Goal: Find specific page/section: Find specific page/section

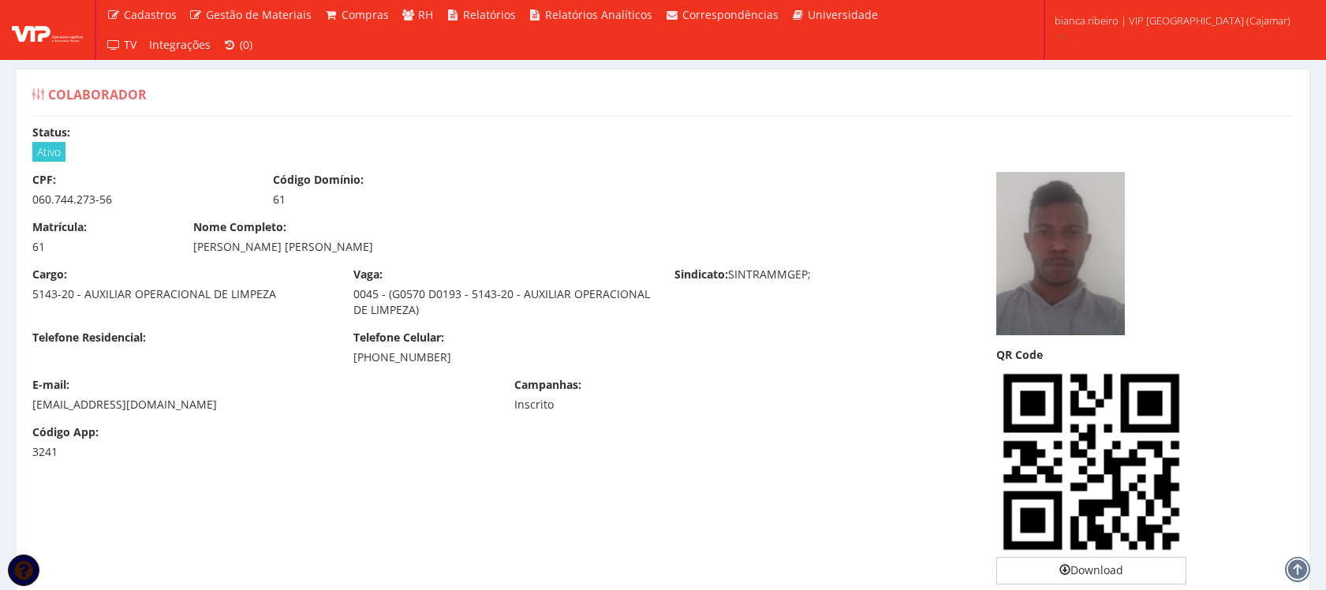
scroll to position [5846, 0]
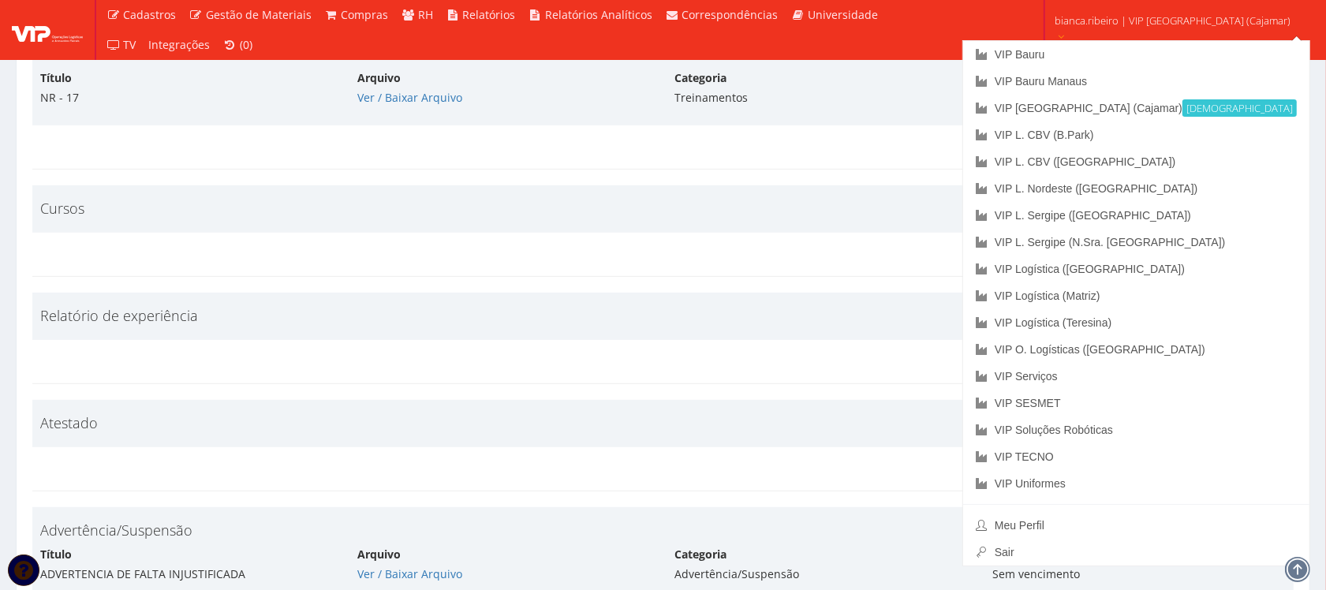
click at [1152, 6] on link "bianca.ribeiro | VIP [GEOGRAPHIC_DATA] (Cajamar)" at bounding box center [1179, 27] width 262 height 54
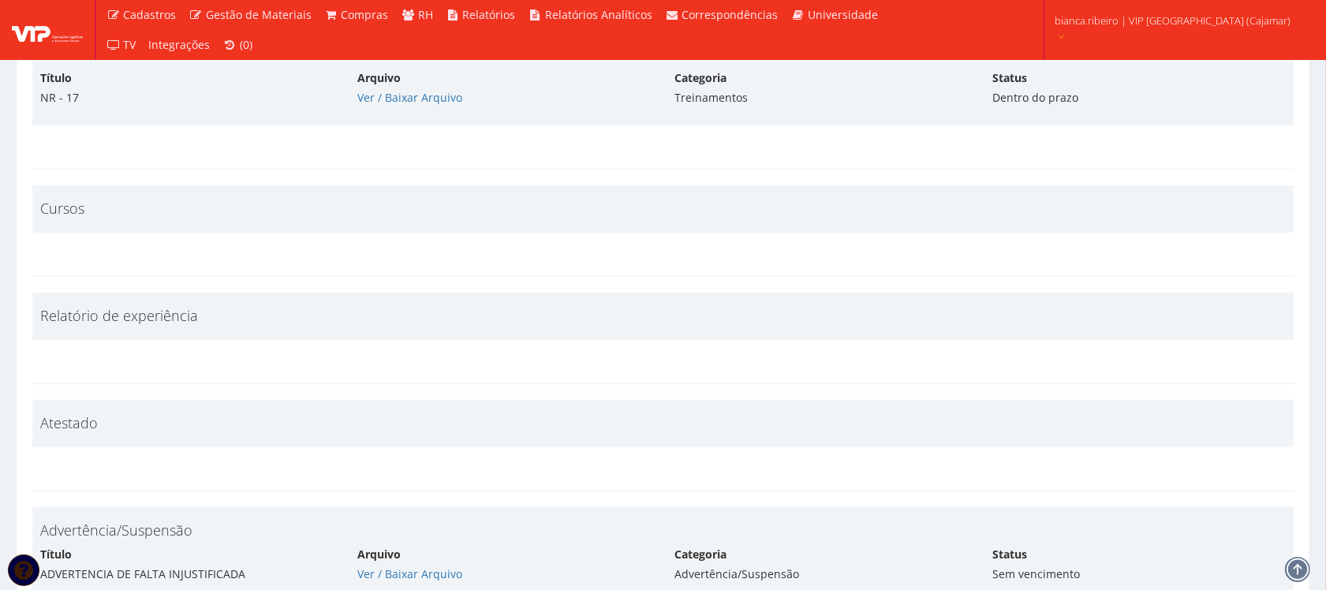
click at [1152, 6] on link "bianca.ribeiro | VIP Brasil (Cajamar)" at bounding box center [1179, 27] width 262 height 54
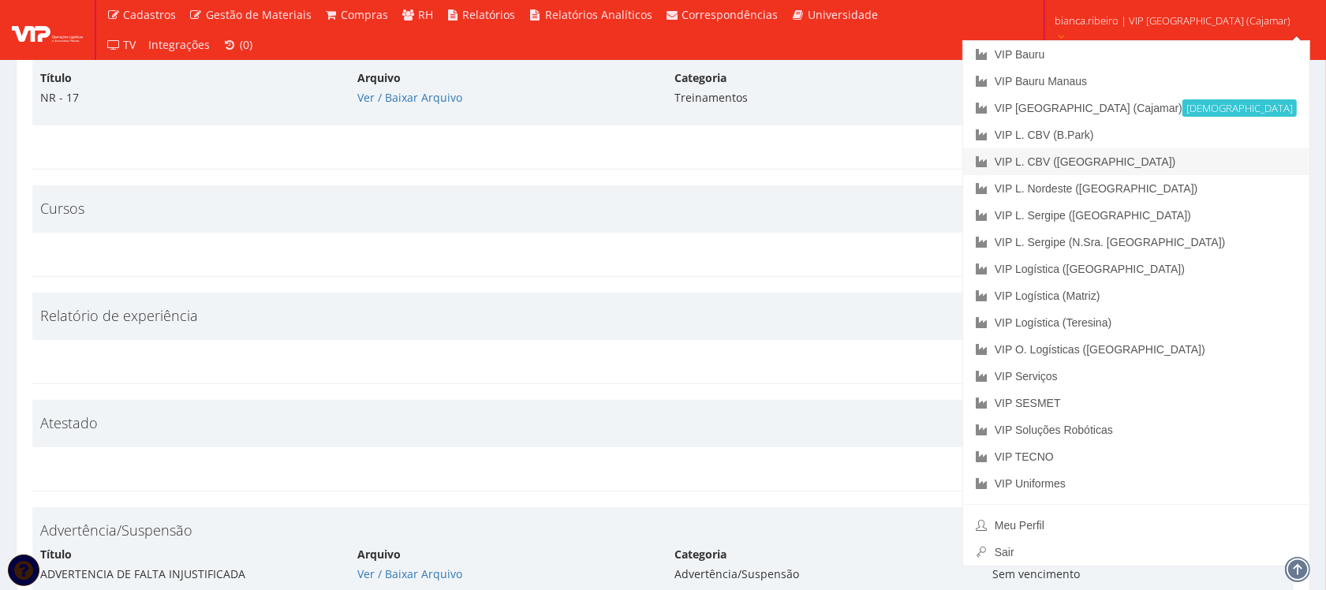
click at [1142, 162] on link "VIP L. CBV ([GEOGRAPHIC_DATA])" at bounding box center [1136, 161] width 346 height 27
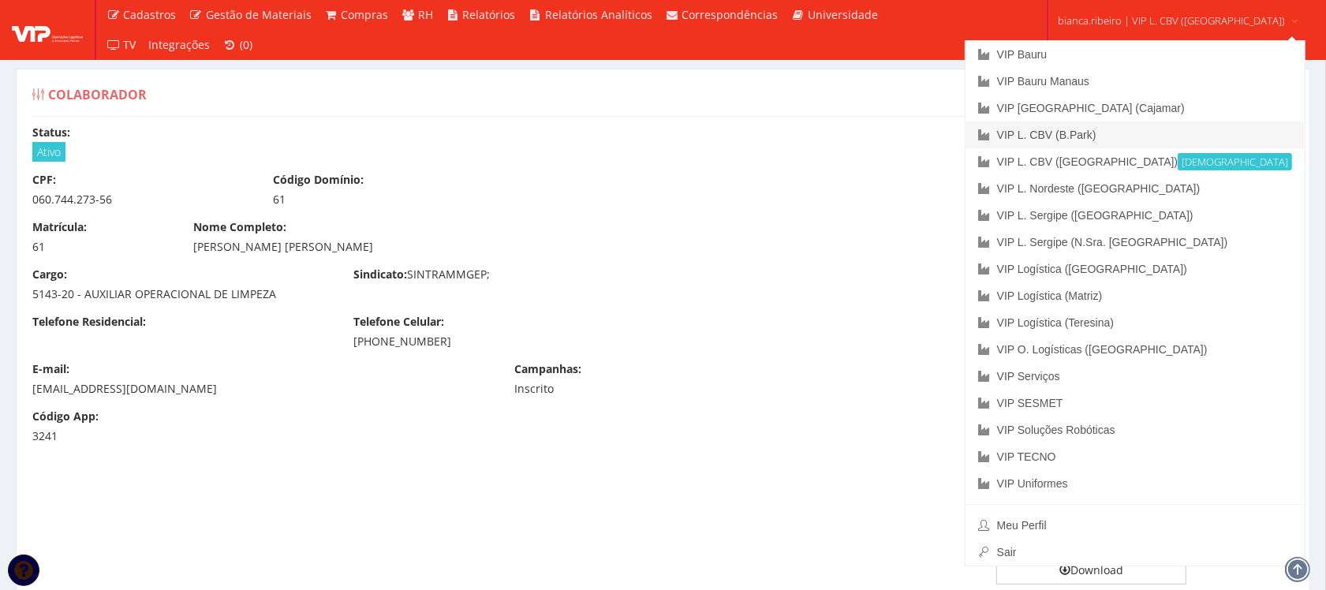
click at [1138, 129] on link "VIP L. CBV (B.Park)" at bounding box center [1136, 134] width 340 height 27
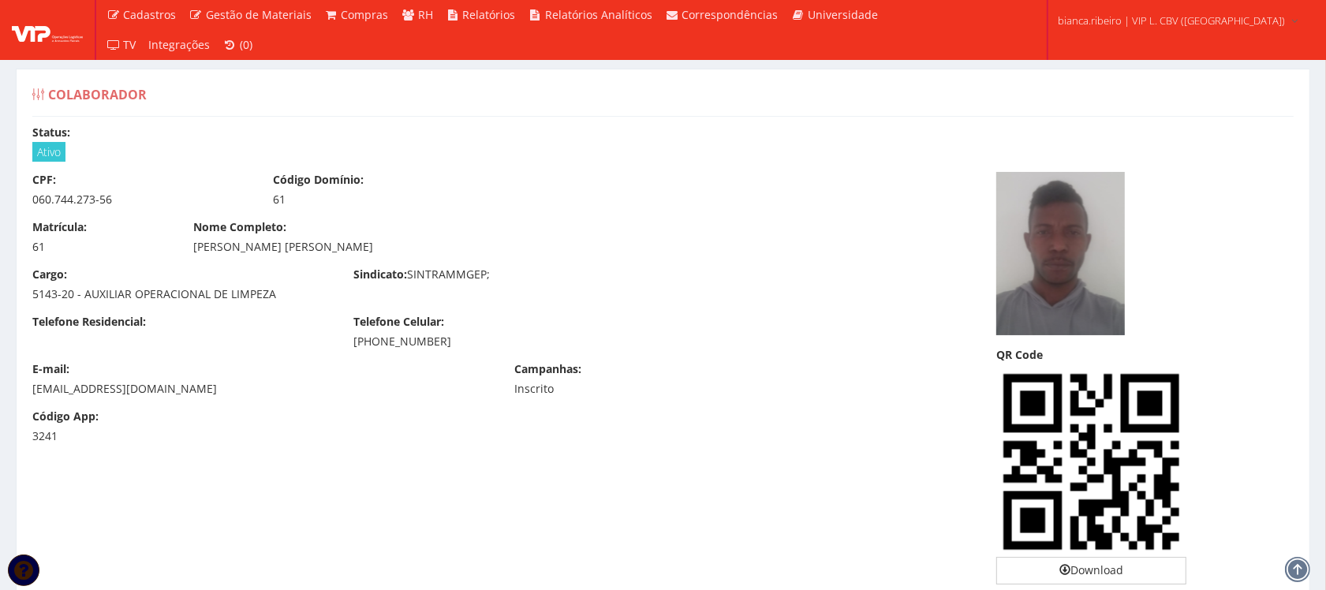
click at [52, 35] on img at bounding box center [47, 30] width 71 height 24
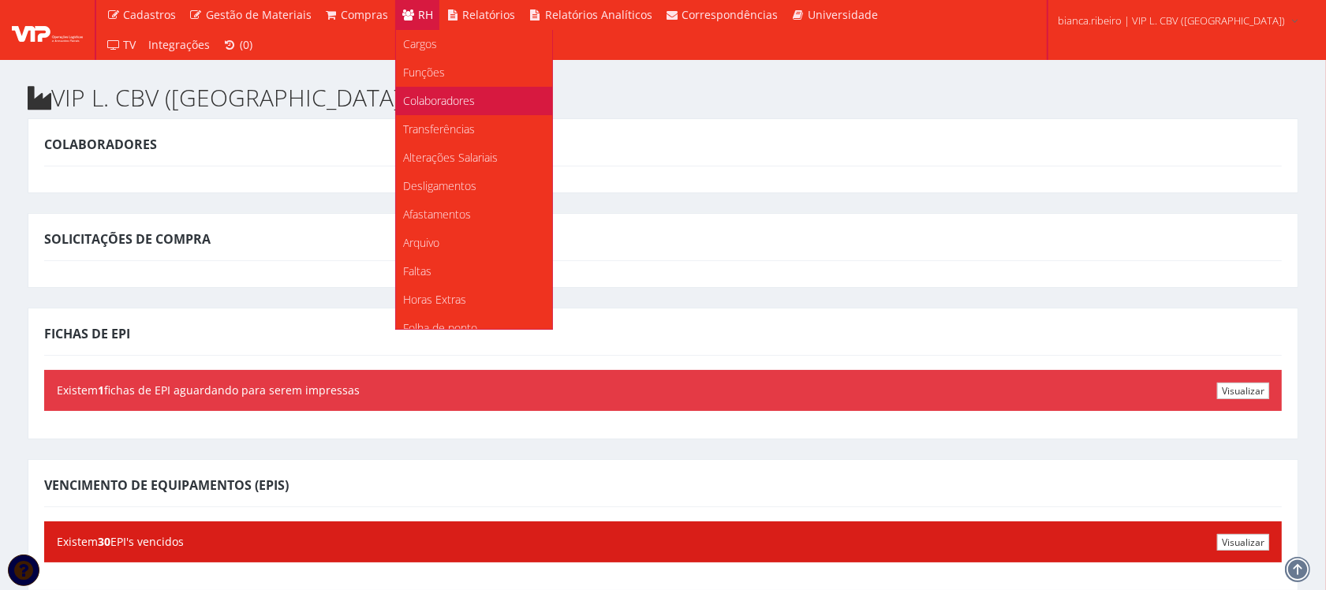
click at [474, 99] on link "Colaboradores" at bounding box center [474, 101] width 156 height 28
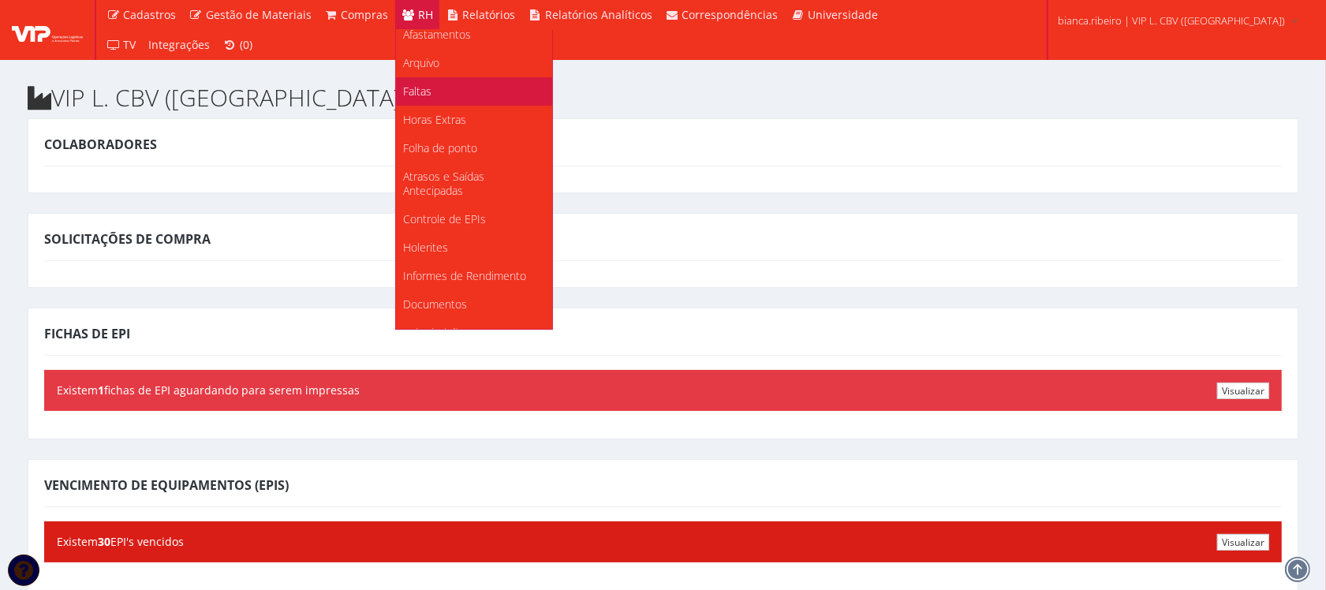
scroll to position [198, 0]
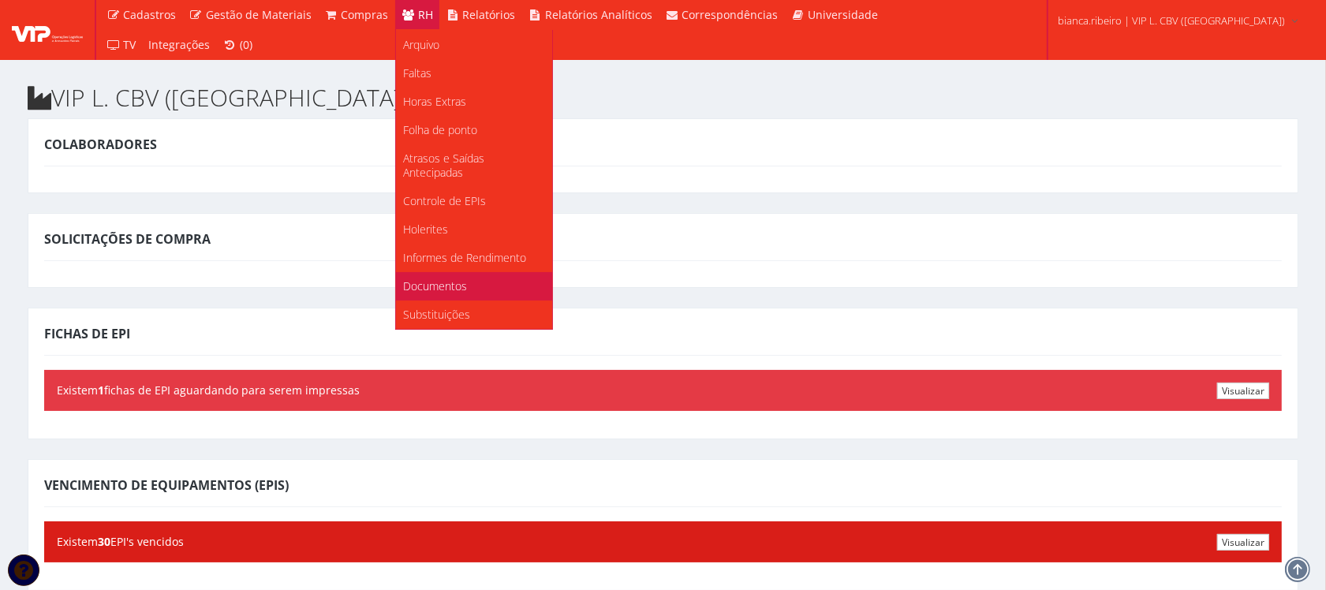
click at [448, 282] on span "Documentos" at bounding box center [436, 285] width 64 height 15
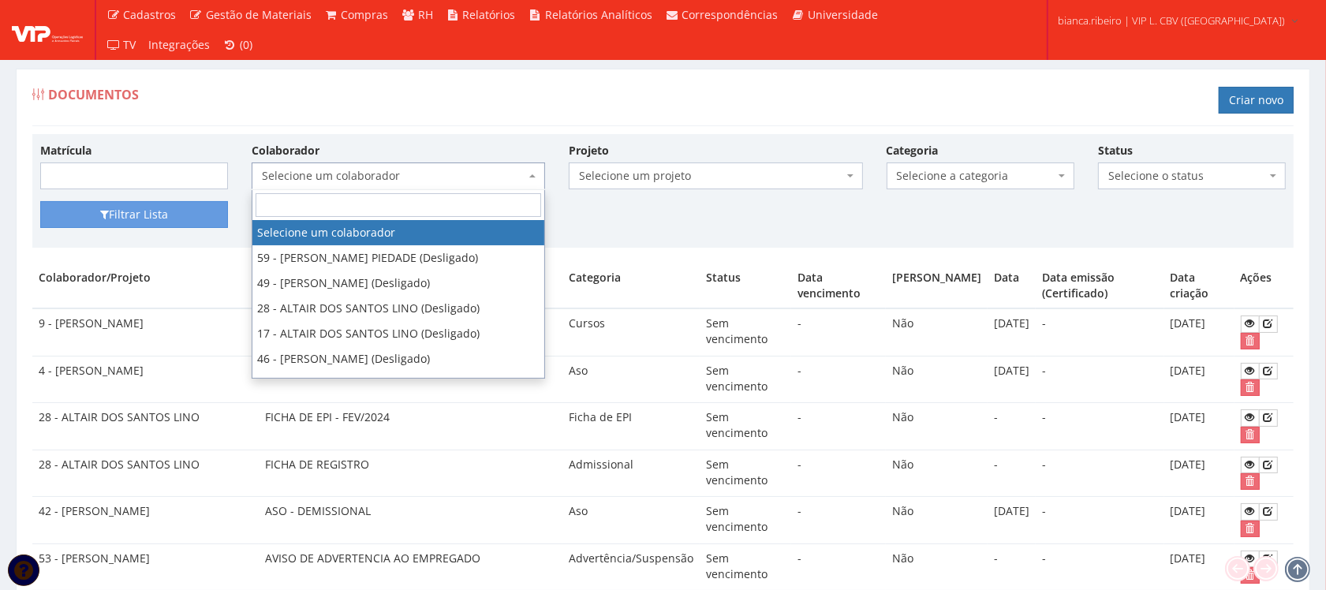
click at [368, 170] on span "Selecione um colaborador" at bounding box center [393, 176] width 263 height 16
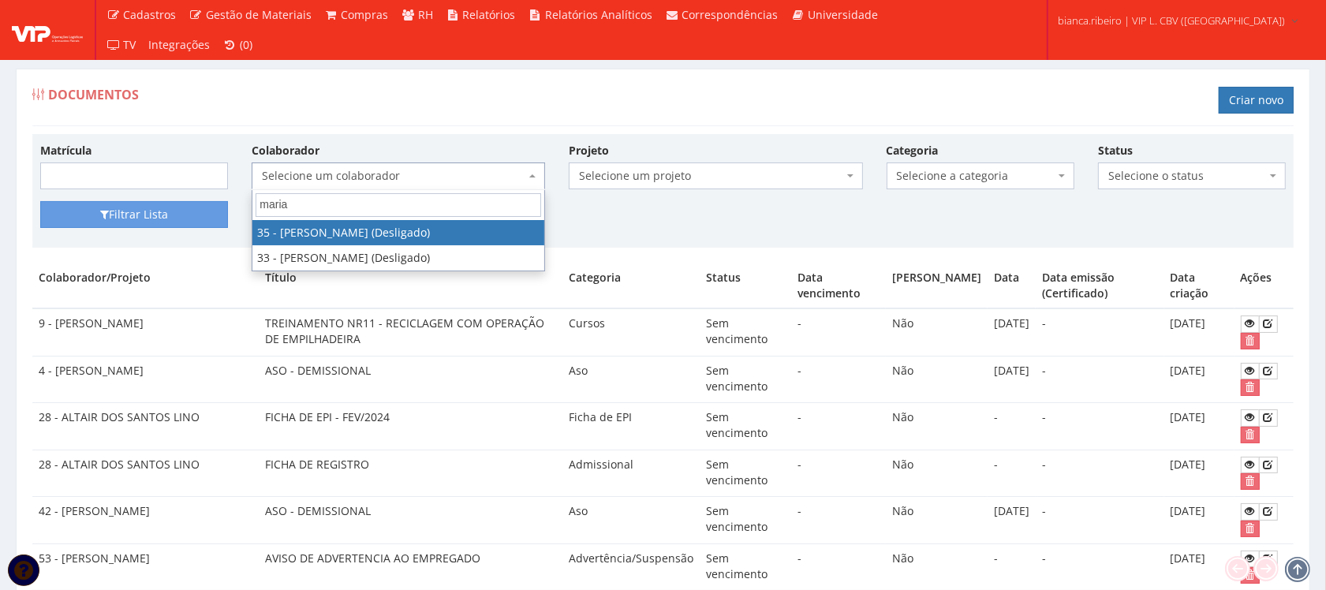
type input "maria"
select select "3276"
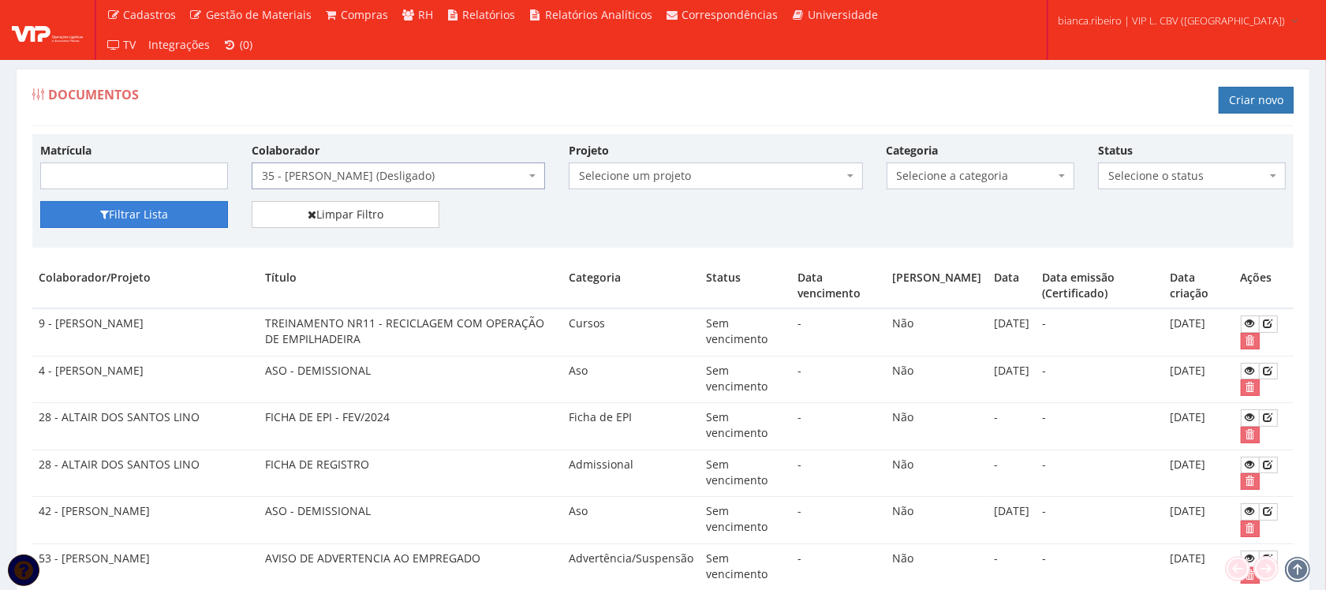
click at [213, 206] on button "Filtrar Lista" at bounding box center [134, 214] width 188 height 27
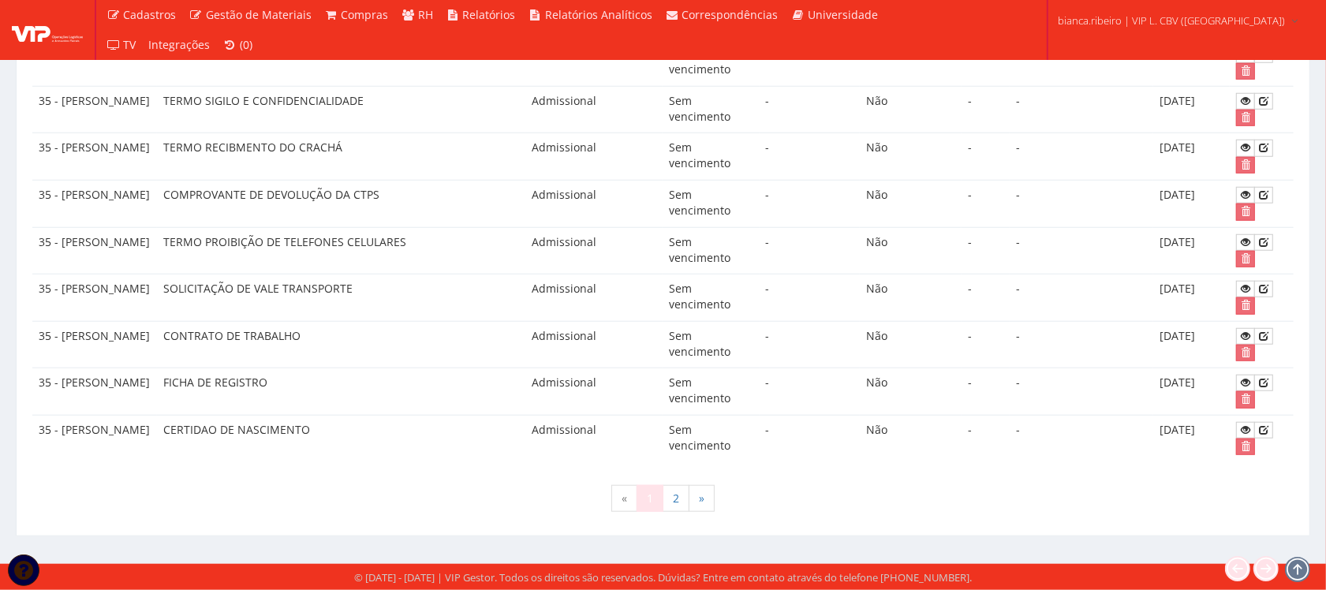
scroll to position [1286, 0]
click at [681, 507] on link "2" at bounding box center [676, 498] width 27 height 27
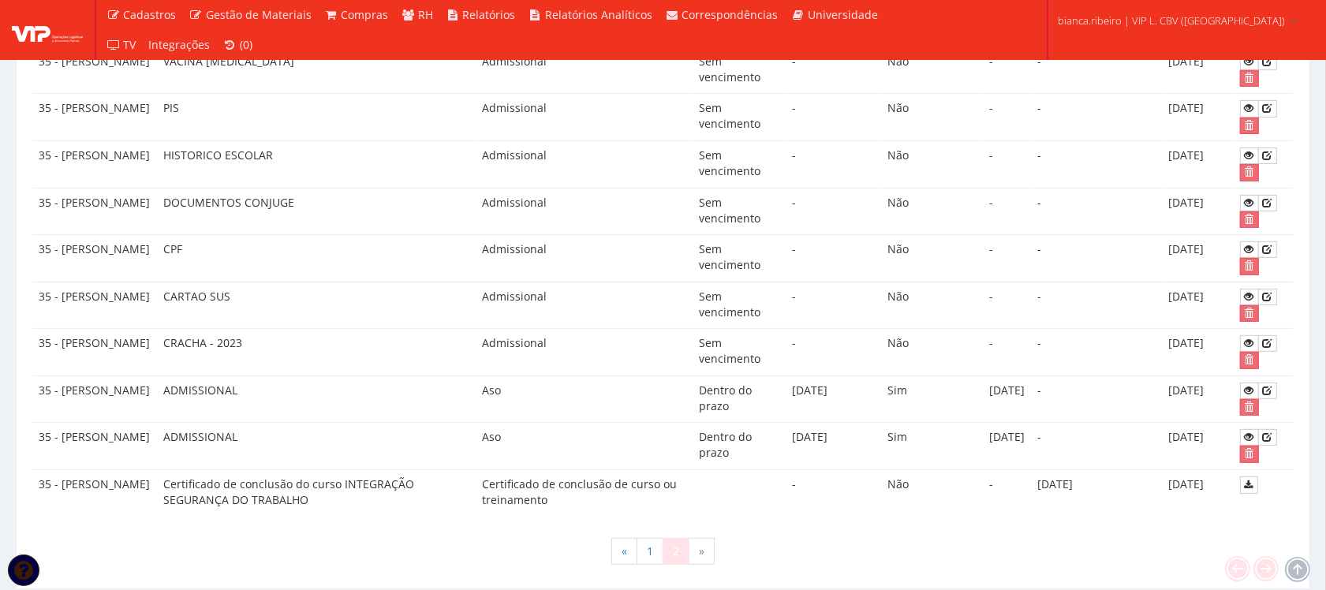
scroll to position [564, 0]
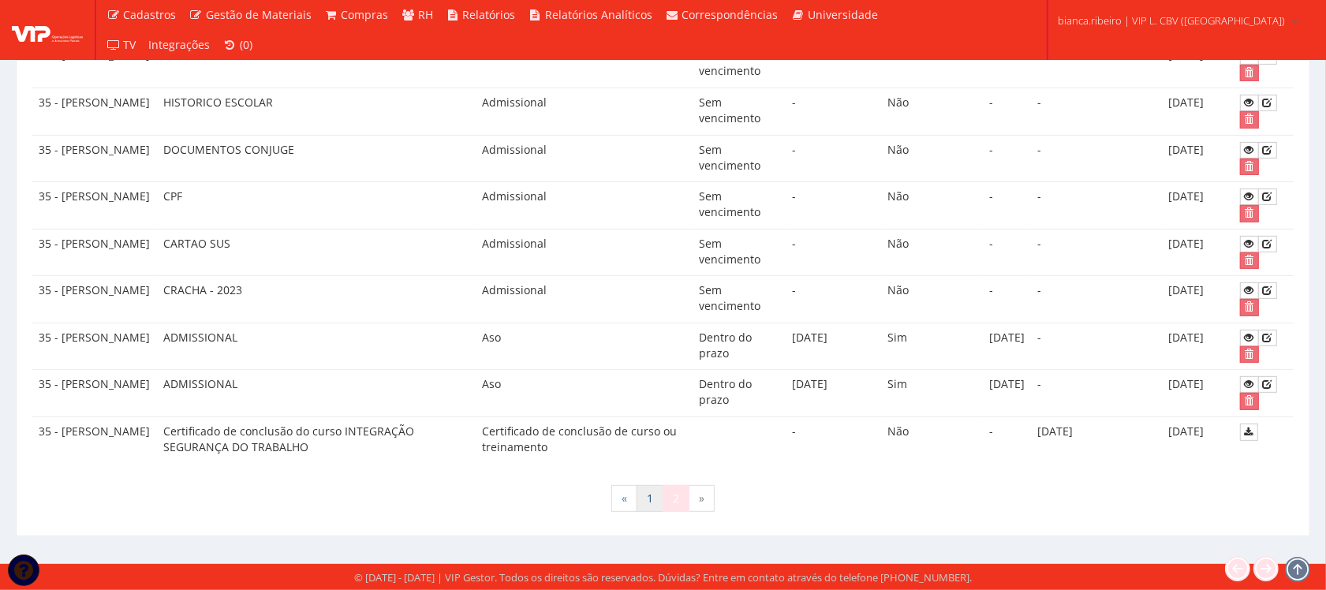
click at [651, 495] on link "1" at bounding box center [650, 498] width 27 height 27
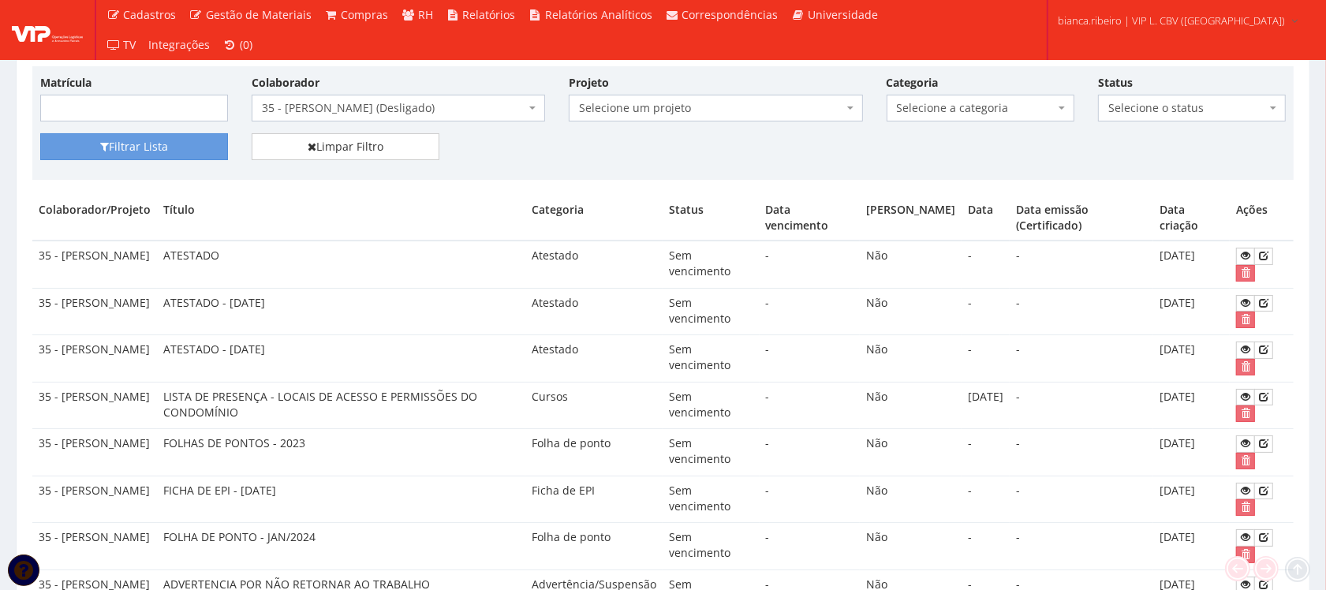
scroll to position [4, 0]
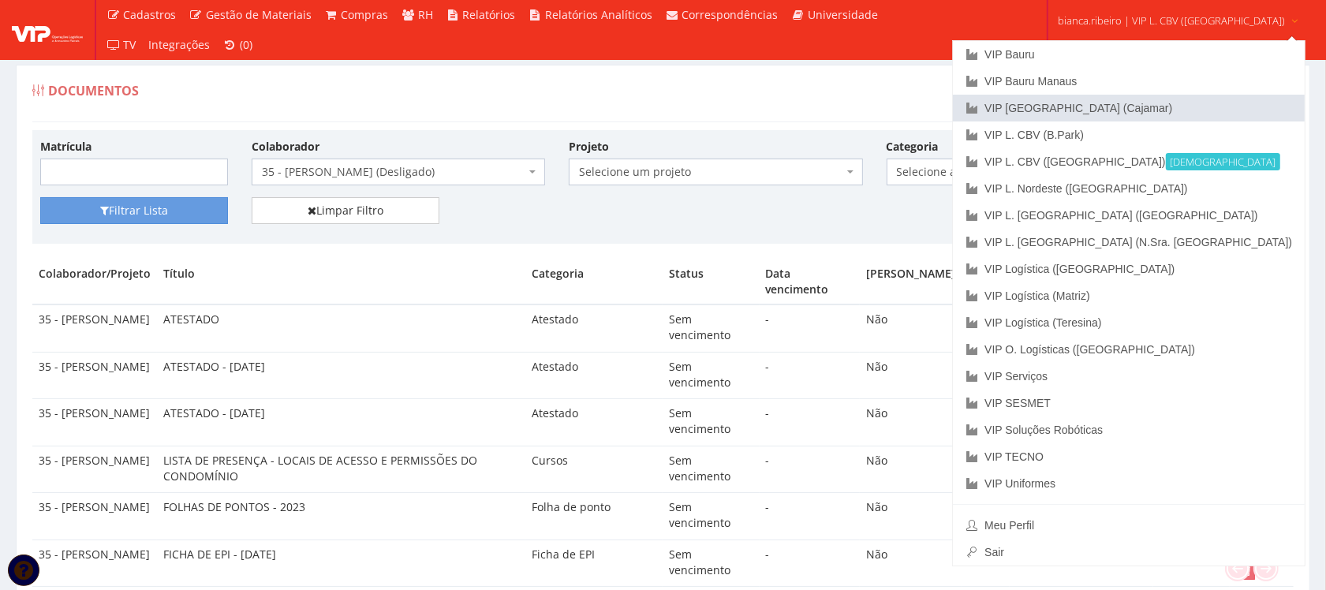
click at [1089, 115] on link "VIP [GEOGRAPHIC_DATA] (Cajamar)" at bounding box center [1129, 108] width 352 height 27
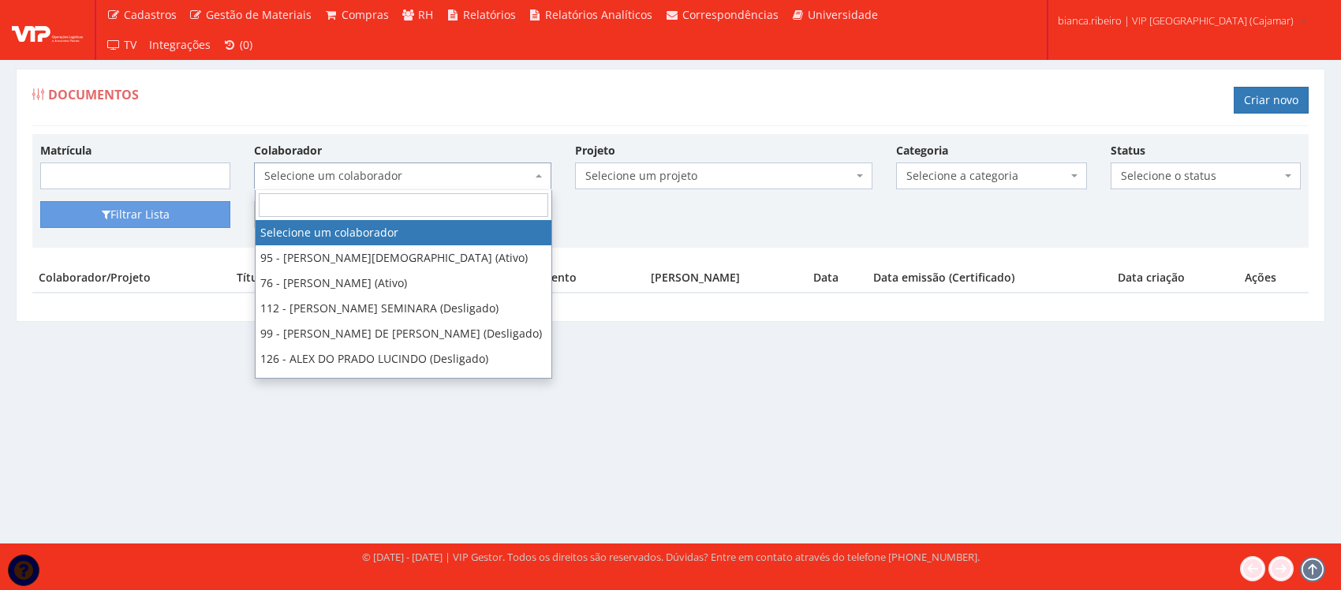
click at [438, 182] on span "Selecione um colaborador" at bounding box center [397, 176] width 267 height 16
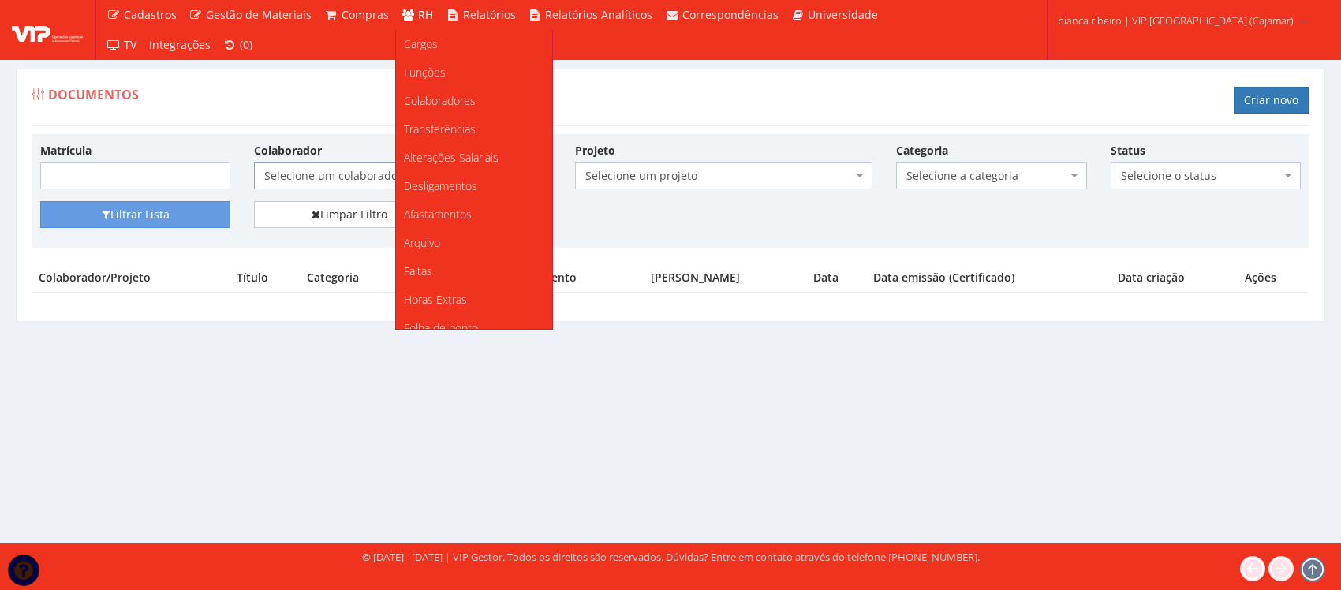
click at [409, 13] on link "RH" at bounding box center [417, 15] width 45 height 30
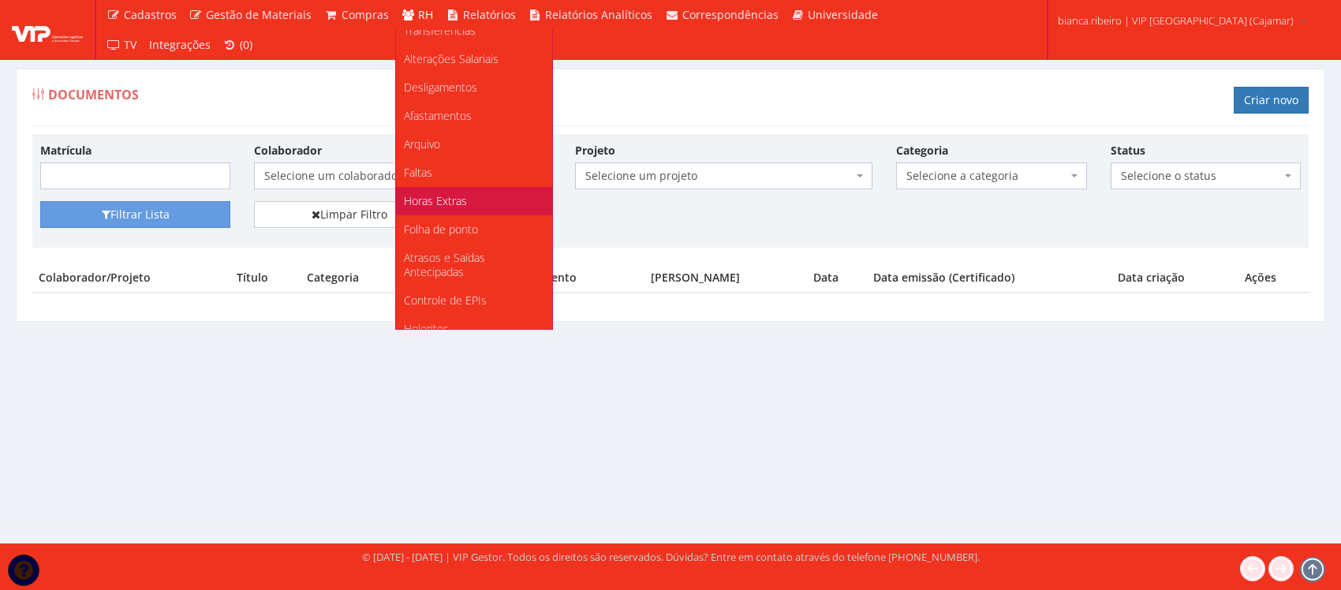
scroll to position [197, 0]
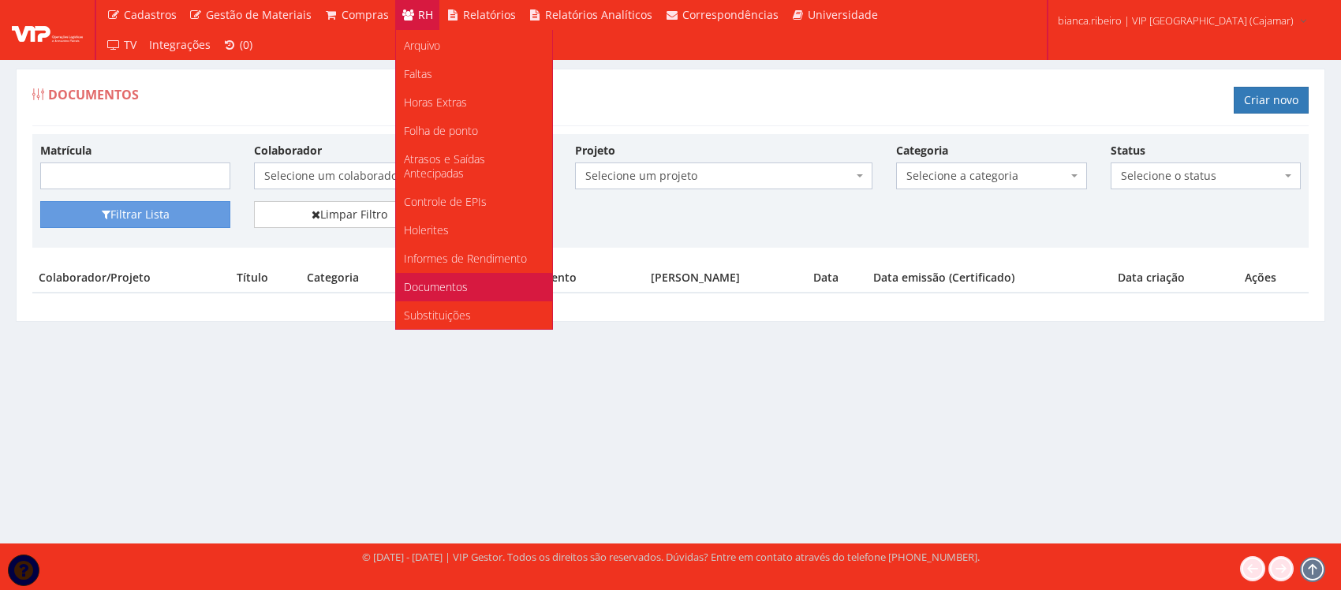
click at [447, 279] on span "Documentos" at bounding box center [436, 286] width 64 height 15
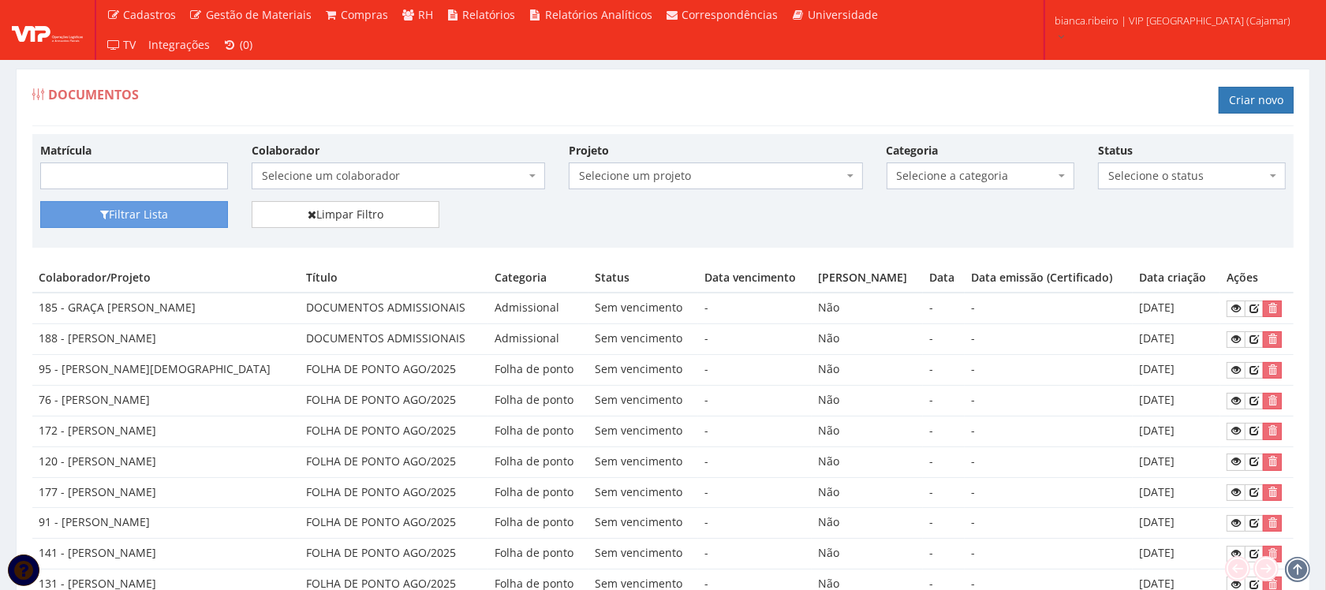
click at [470, 171] on span "Selecione um colaborador" at bounding box center [393, 176] width 263 height 16
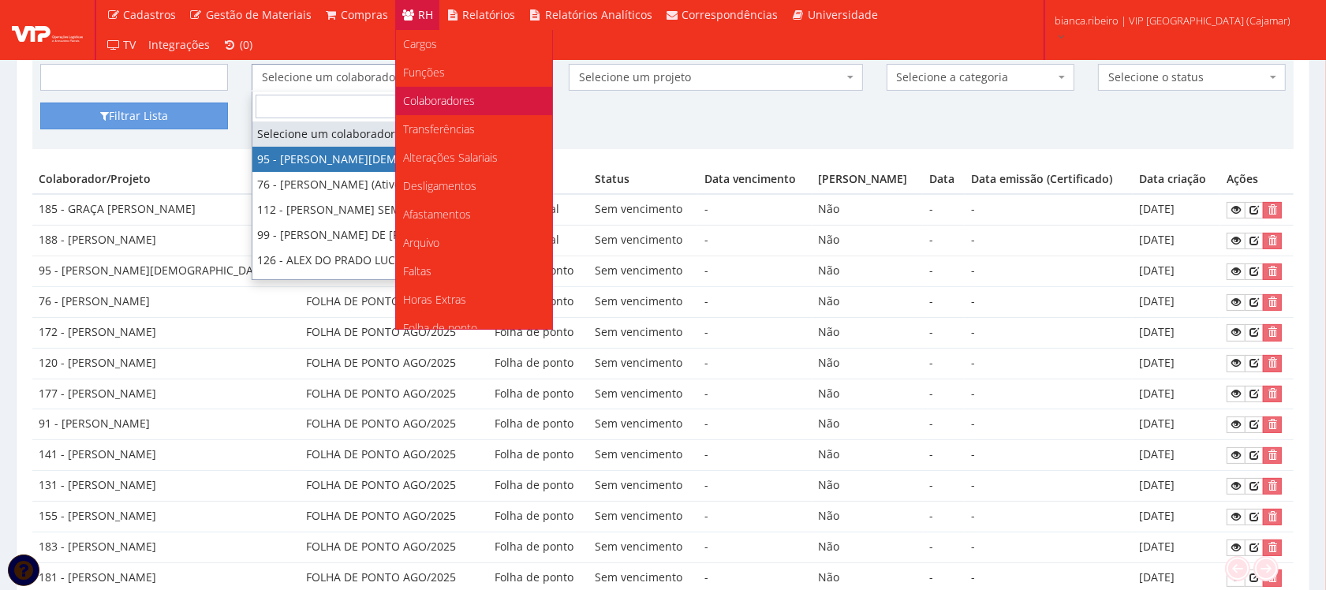
click at [458, 99] on span "Colaboradores" at bounding box center [440, 100] width 72 height 15
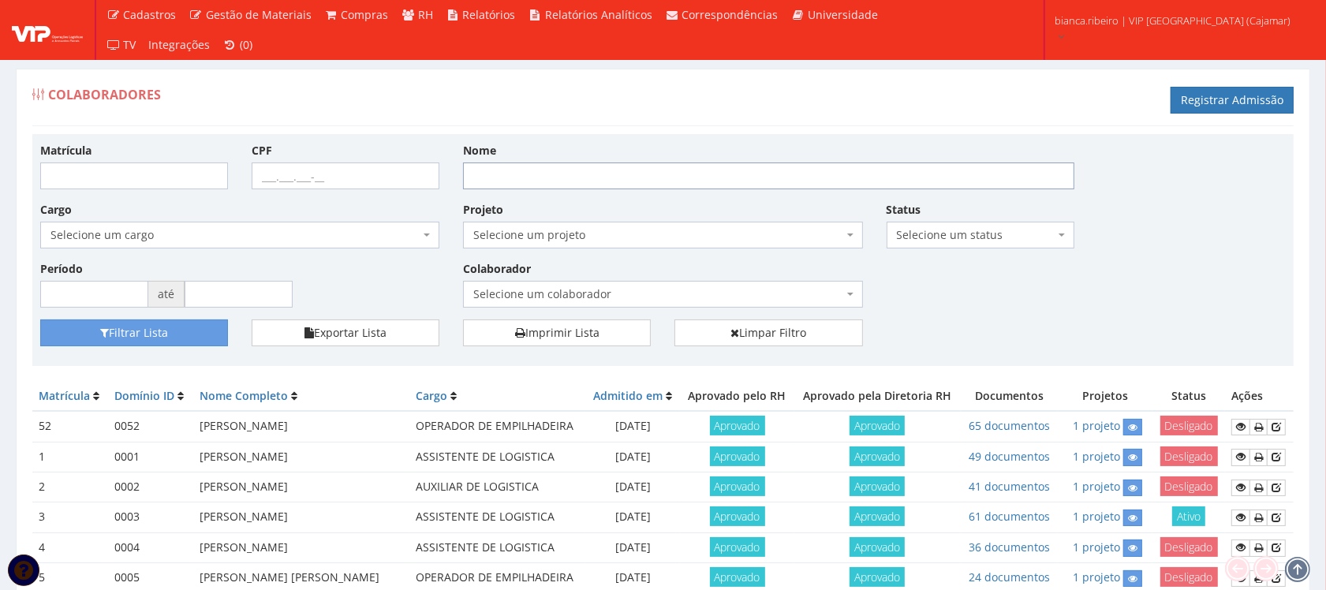
click at [534, 184] on input "Nome" at bounding box center [768, 176] width 611 height 27
type input "[PERSON_NAME]"
click at [40, 319] on button "Filtrar Lista" at bounding box center [134, 332] width 188 height 27
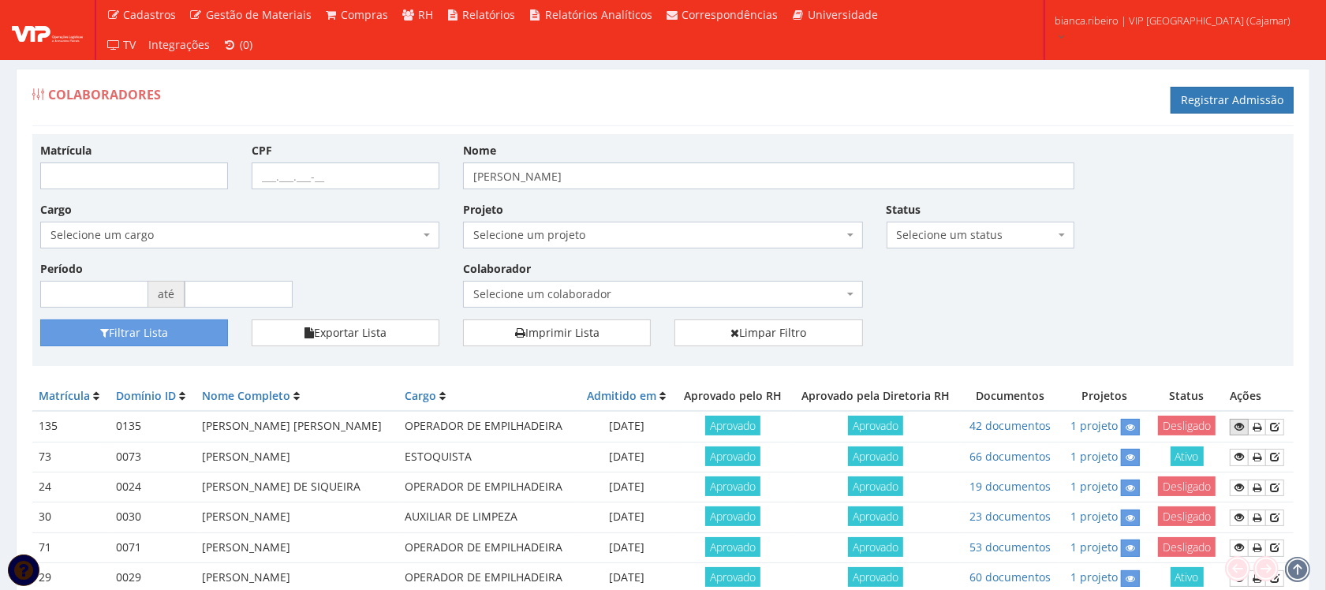
click at [1236, 428] on icon at bounding box center [1239, 426] width 9 height 11
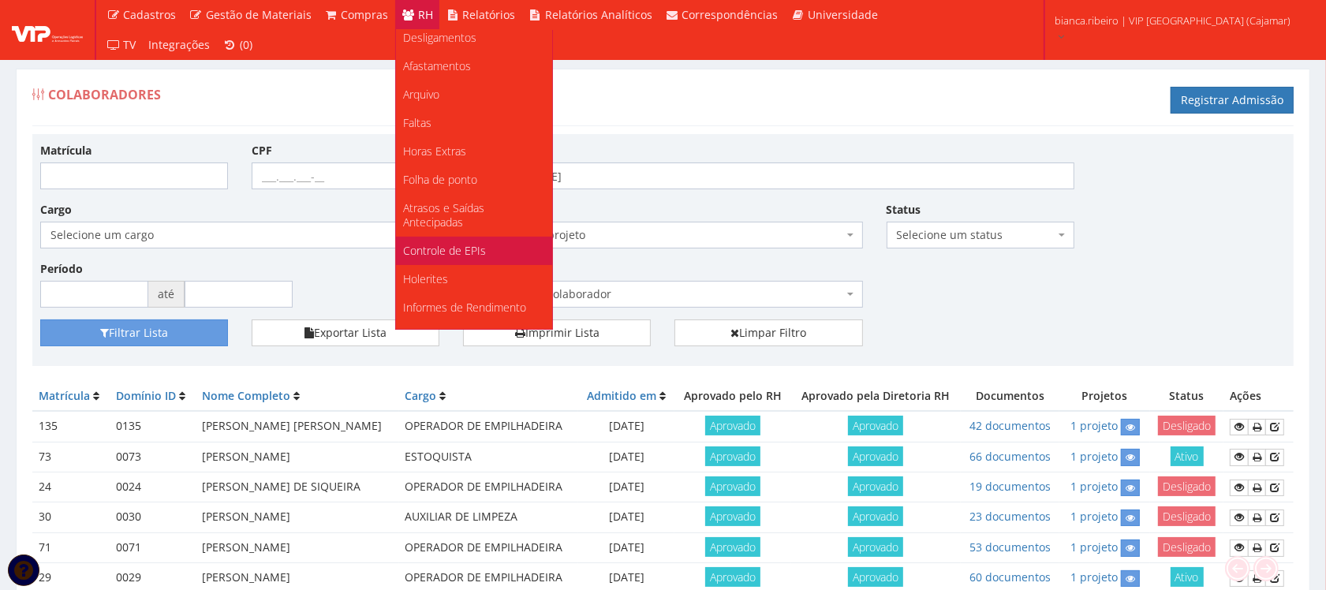
scroll to position [197, 0]
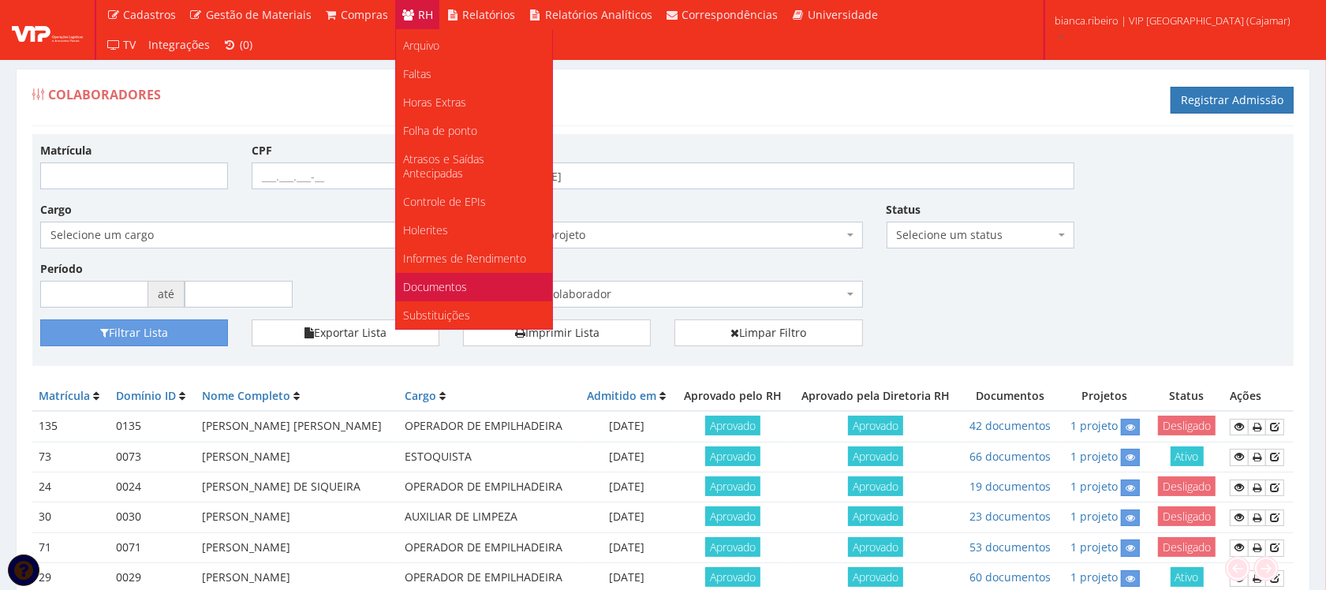
click at [426, 281] on span "Documentos" at bounding box center [436, 286] width 64 height 15
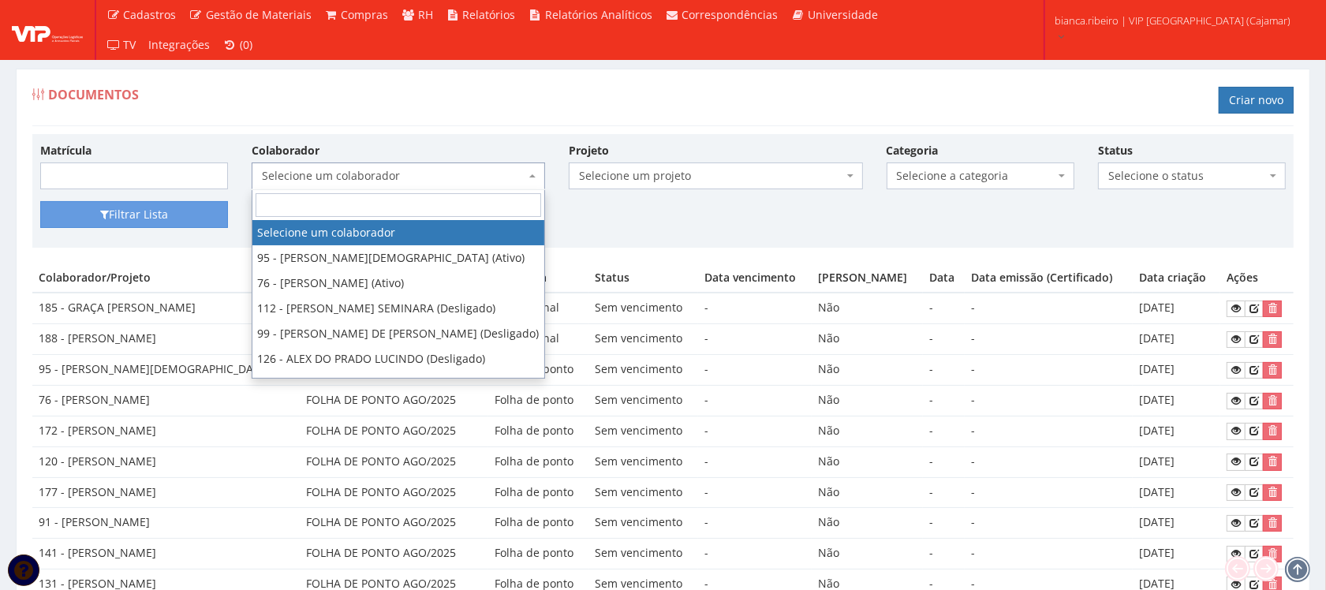
click at [424, 186] on span "Selecione um colaborador" at bounding box center [398, 176] width 293 height 27
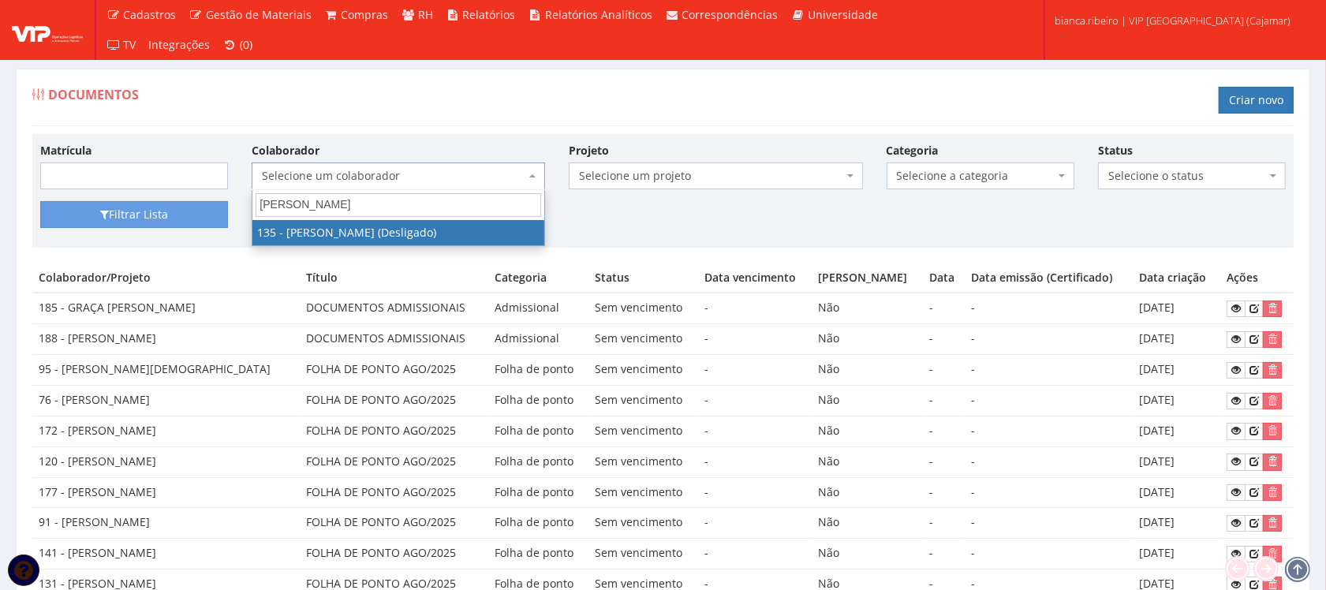
type input "pedro r"
select select "3889"
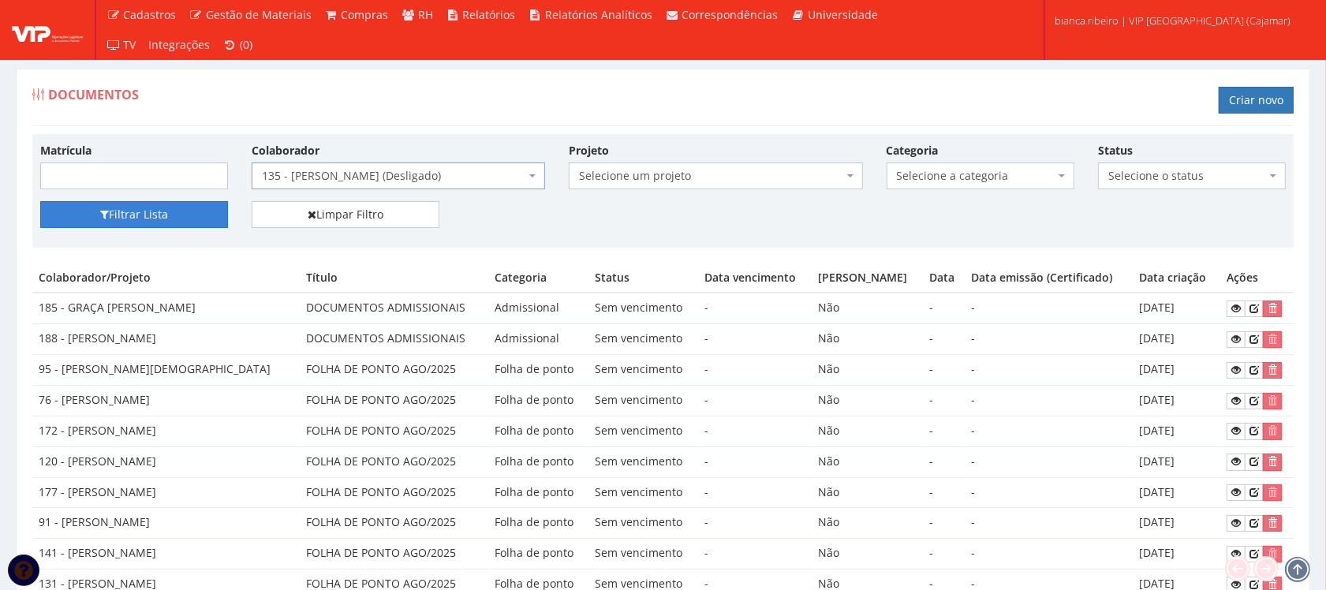
click at [129, 223] on button "Filtrar Lista" at bounding box center [134, 214] width 188 height 27
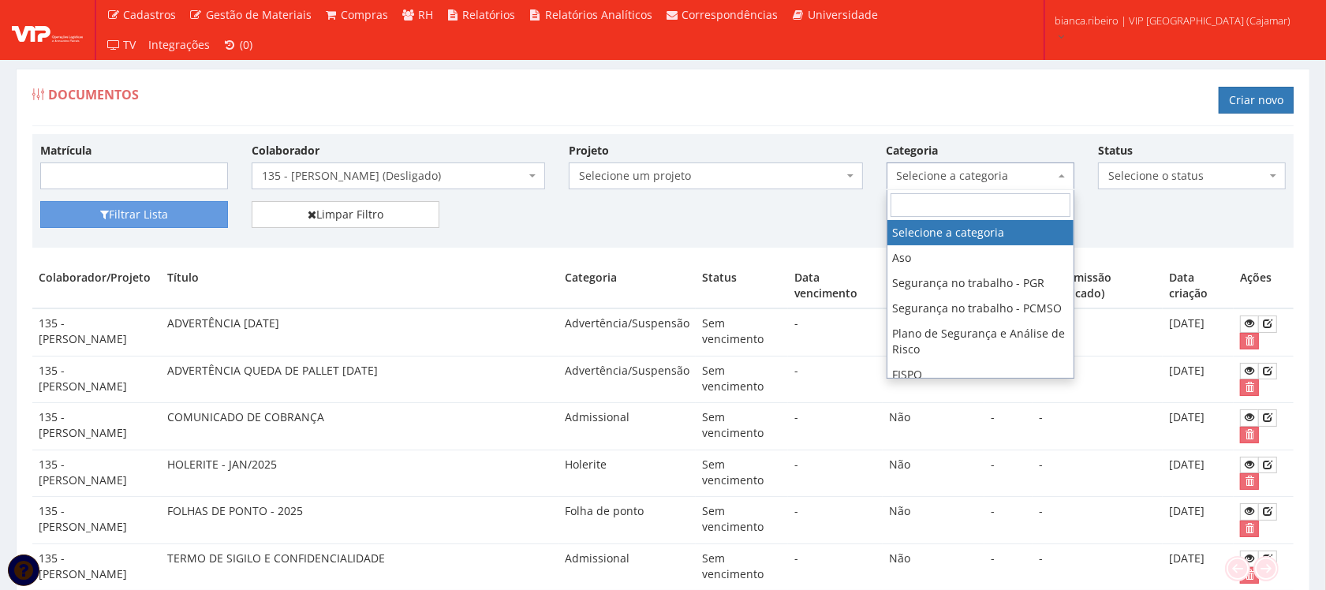
click at [1003, 168] on span "Selecione a categoria" at bounding box center [976, 176] width 158 height 16
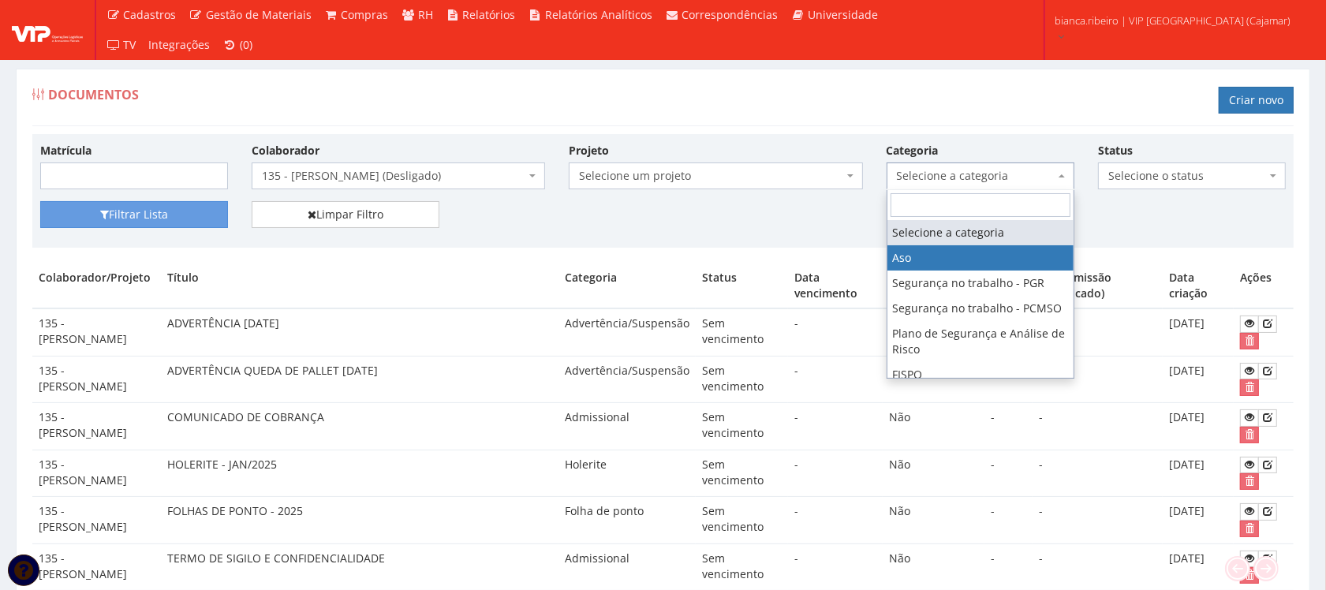
click at [1035, 198] on input "search" at bounding box center [981, 205] width 180 height 24
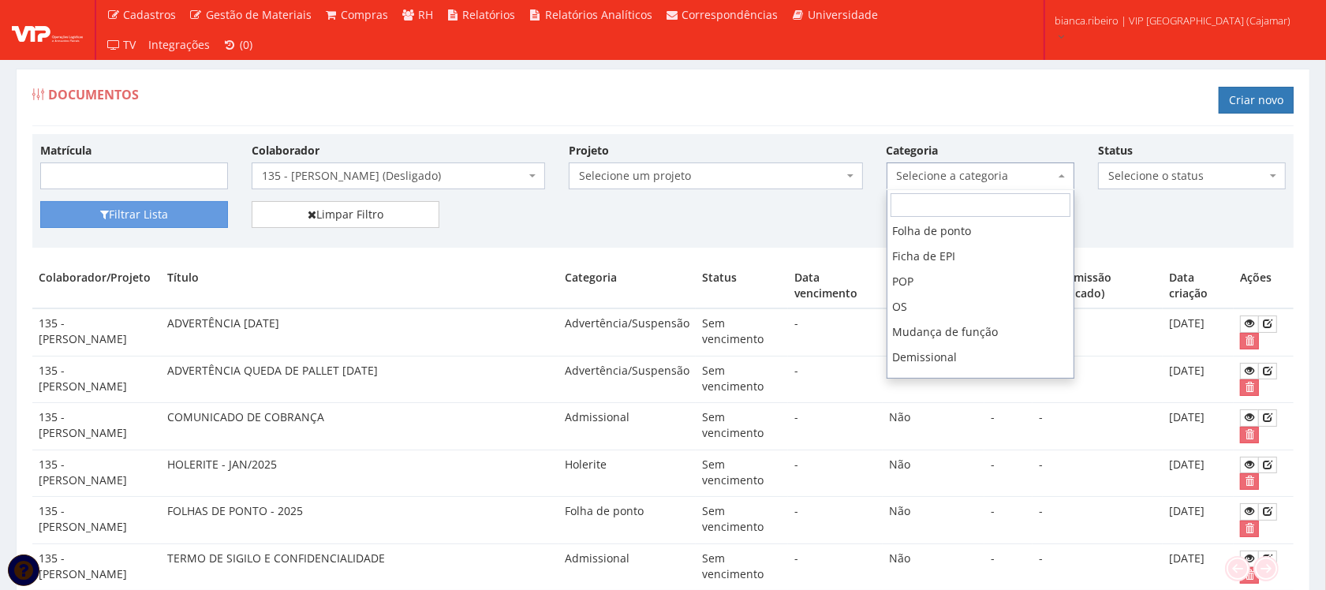
scroll to position [99, 0]
